Goal: Navigation & Orientation: Understand site structure

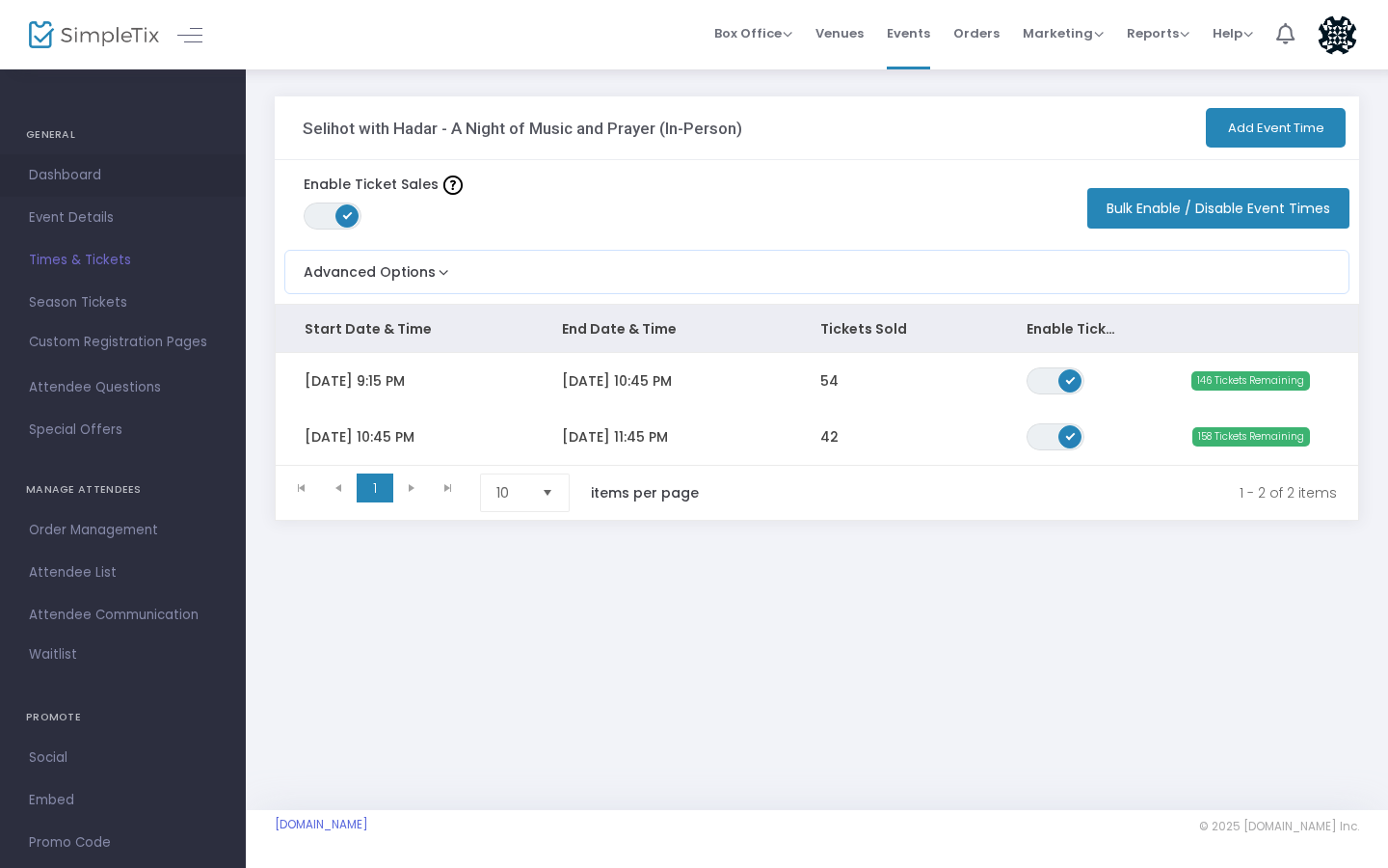
click at [65, 180] on span "Dashboard" at bounding box center [123, 175] width 188 height 25
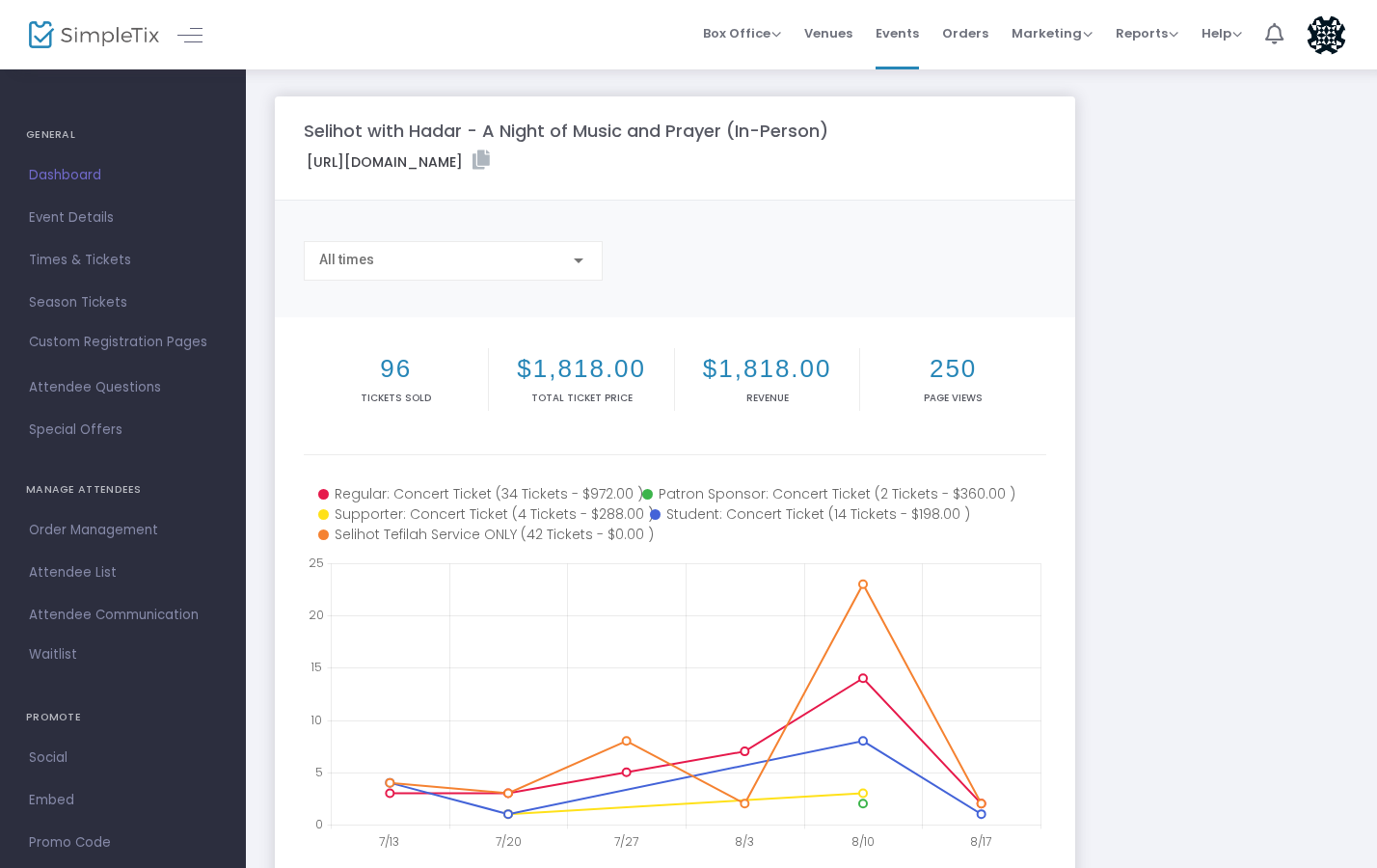
click at [41, 143] on h4 "GENERAL" at bounding box center [123, 135] width 194 height 39
click at [49, 141] on h4 "GENERAL" at bounding box center [123, 135] width 194 height 39
click at [729, 28] on span "Box Office" at bounding box center [742, 33] width 78 height 18
click at [829, 36] on span "Venues" at bounding box center [828, 33] width 48 height 49
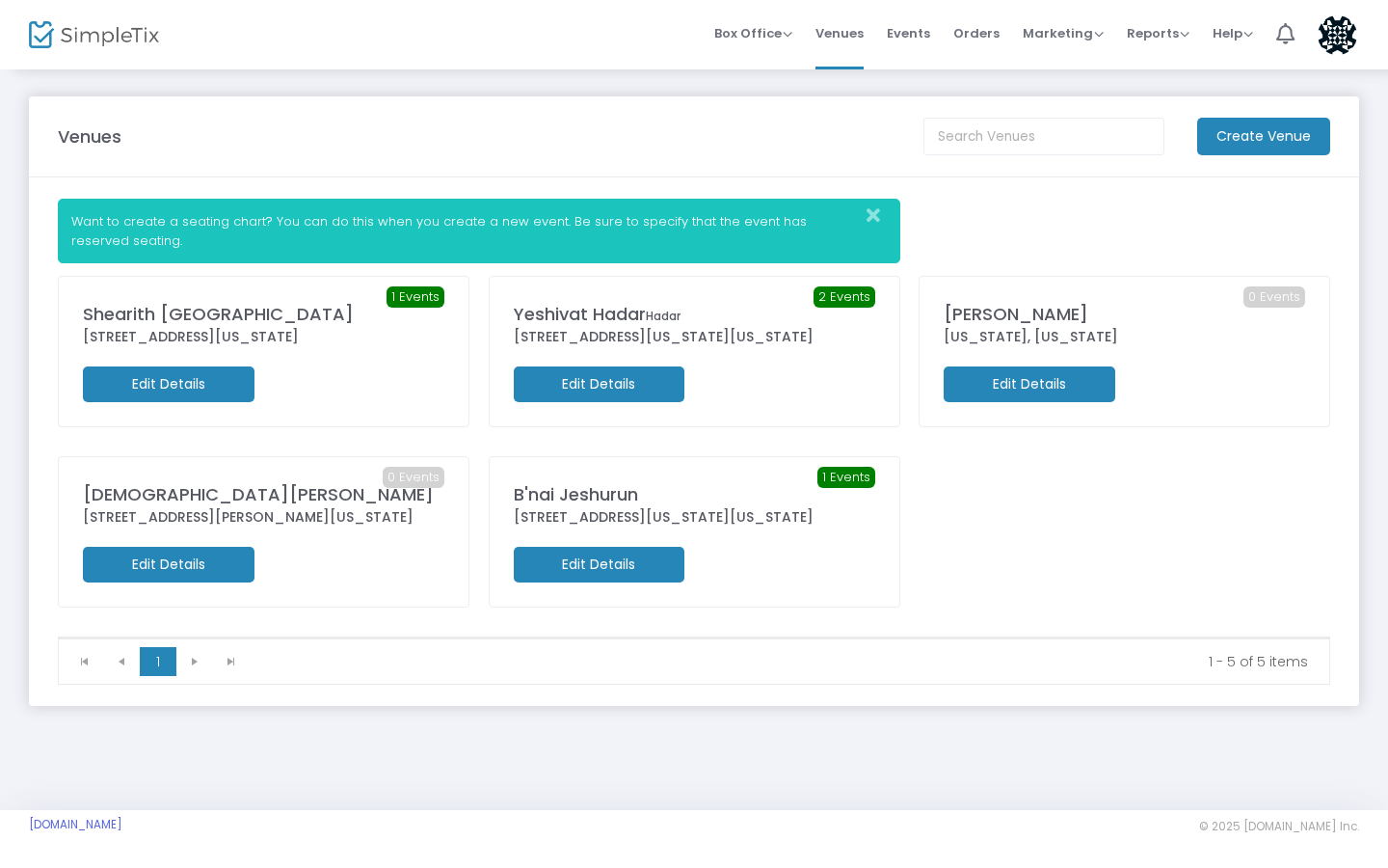
click at [423, 298] on span "1 Events" at bounding box center [416, 296] width 58 height 21
click at [926, 30] on span "Events" at bounding box center [908, 33] width 43 height 49
